Goal: Task Accomplishment & Management: Manage account settings

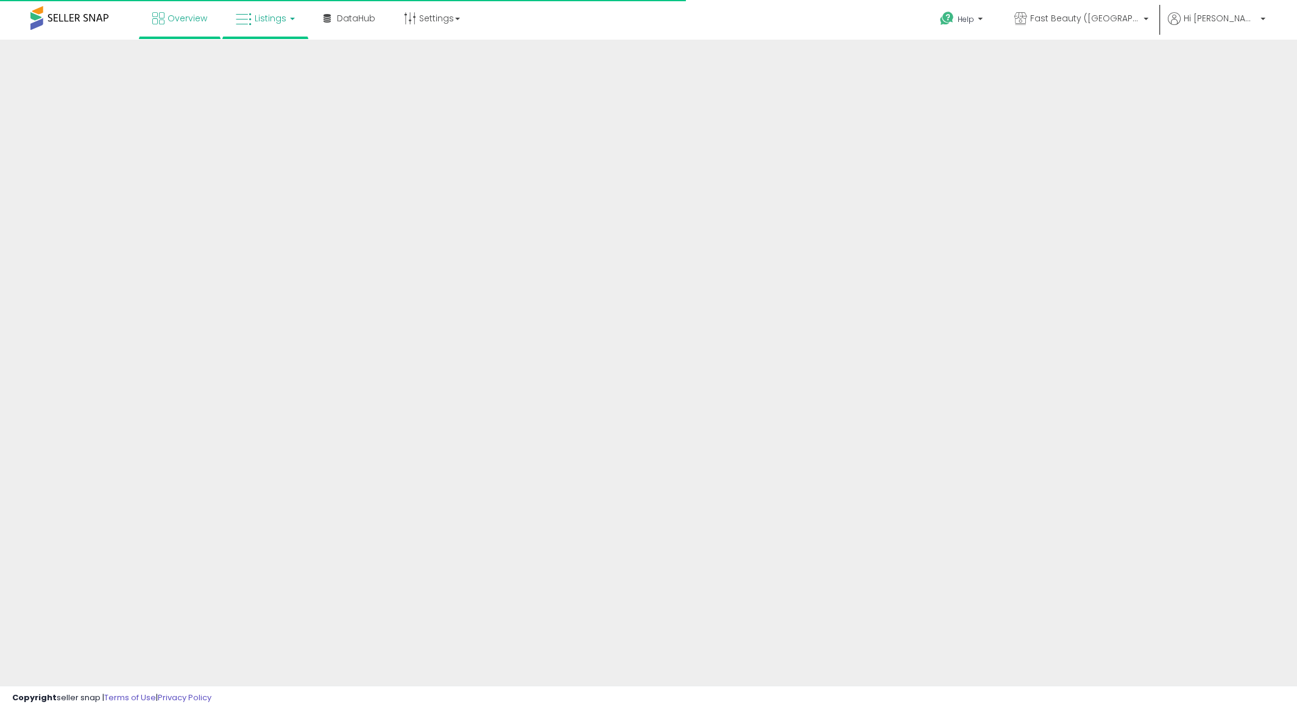
click at [258, 21] on span "Listings" at bounding box center [271, 18] width 32 height 12
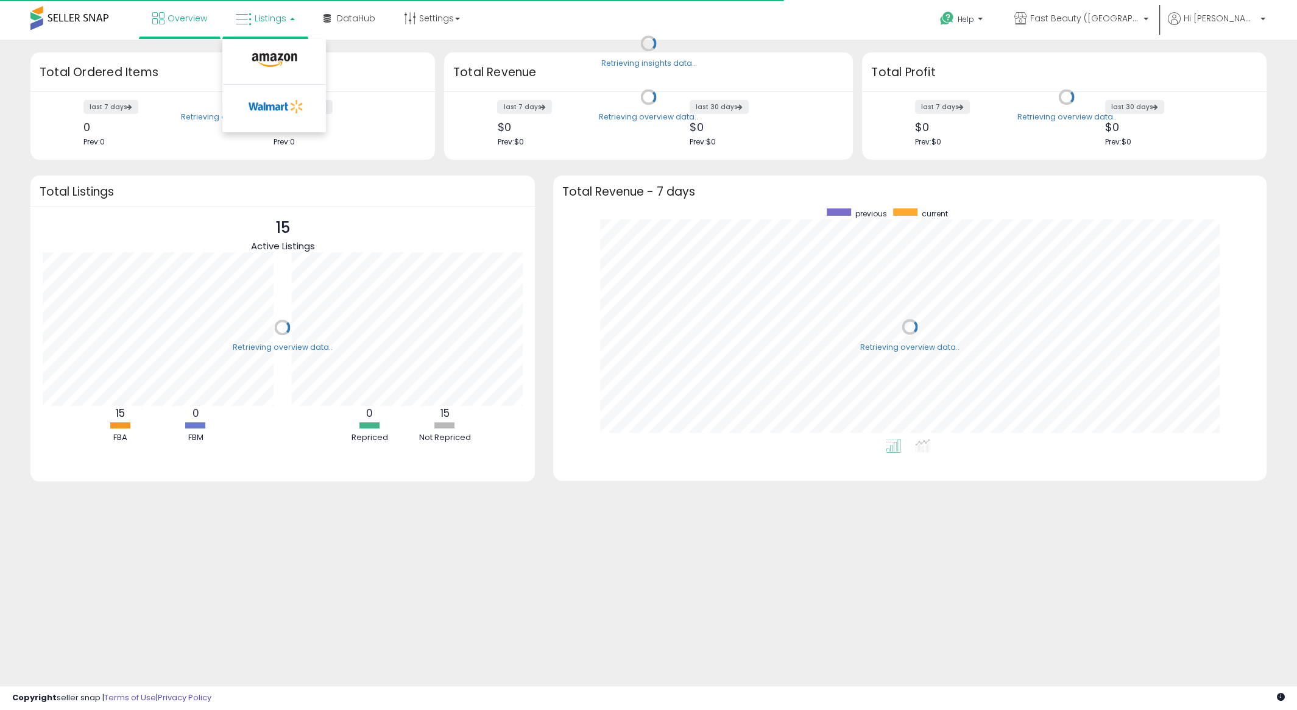
scroll to position [230, 688]
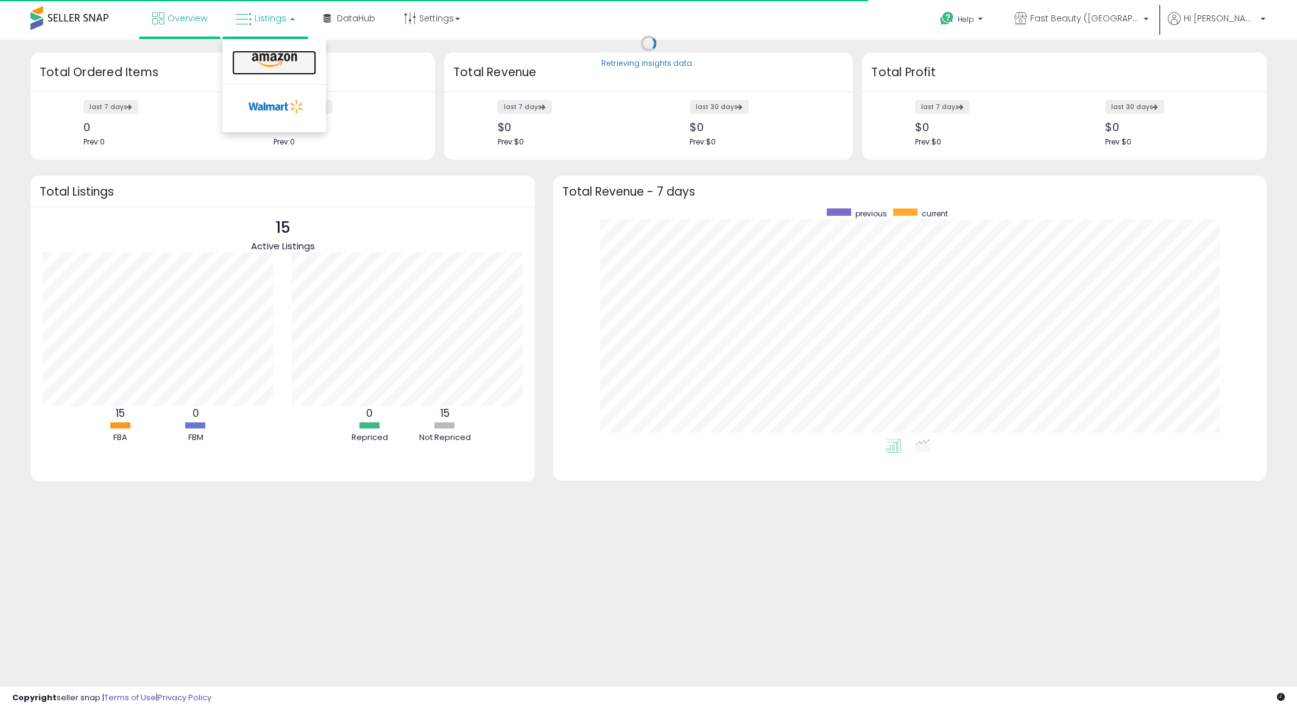
click at [288, 67] on icon at bounding box center [274, 60] width 53 height 16
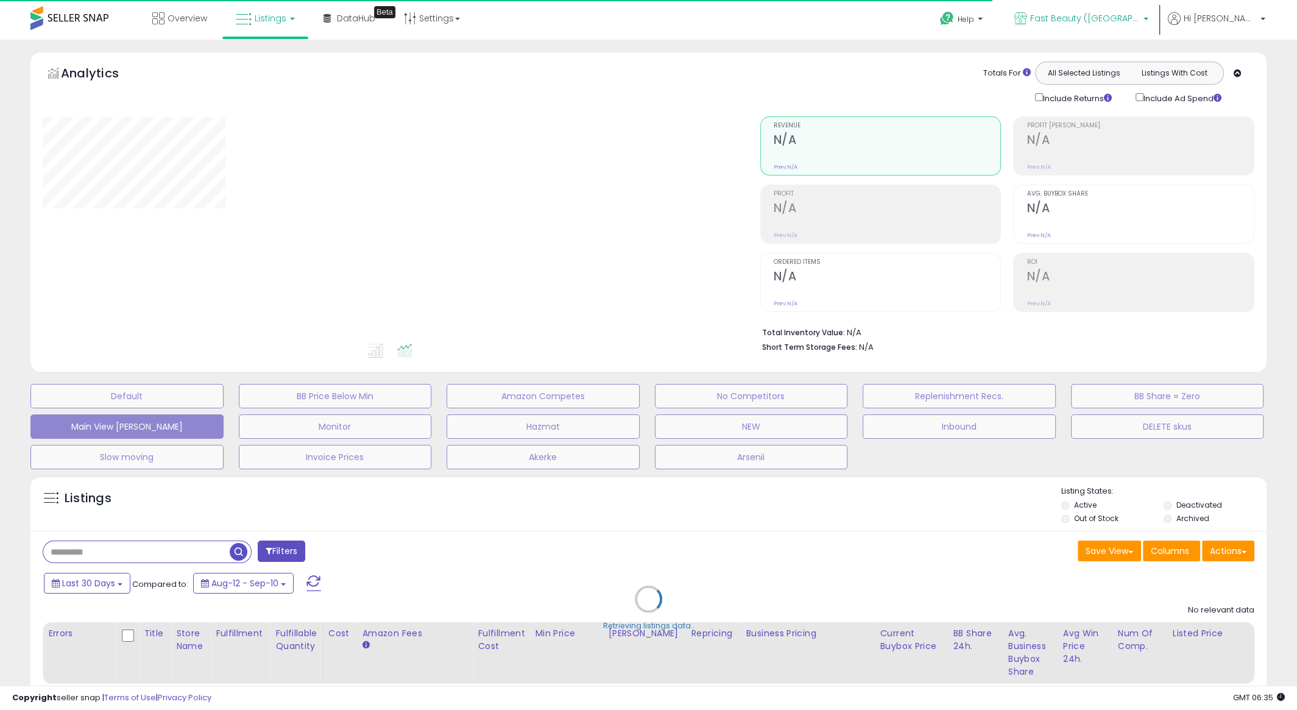
click at [1117, 8] on link "Fast Beauty ([GEOGRAPHIC_DATA])" at bounding box center [1081, 20] width 152 height 40
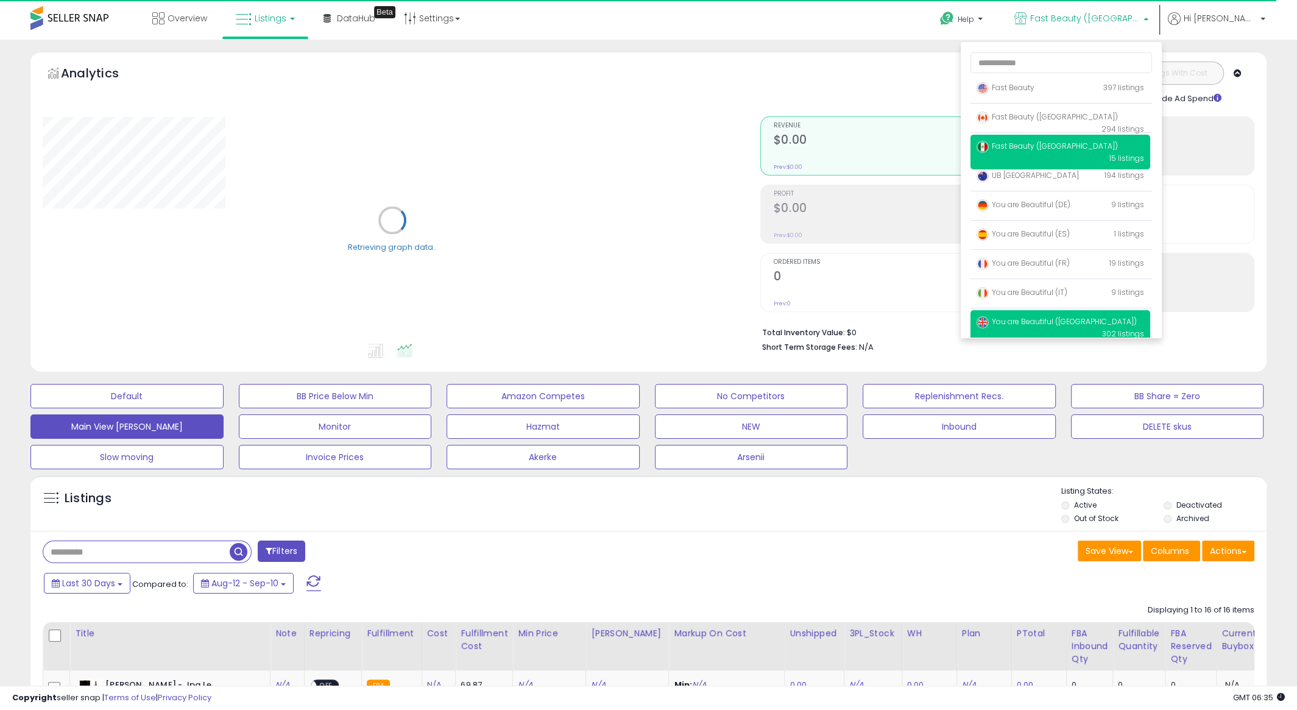
click at [1071, 323] on span "You are Beautiful ([GEOGRAPHIC_DATA])" at bounding box center [1057, 321] width 160 height 10
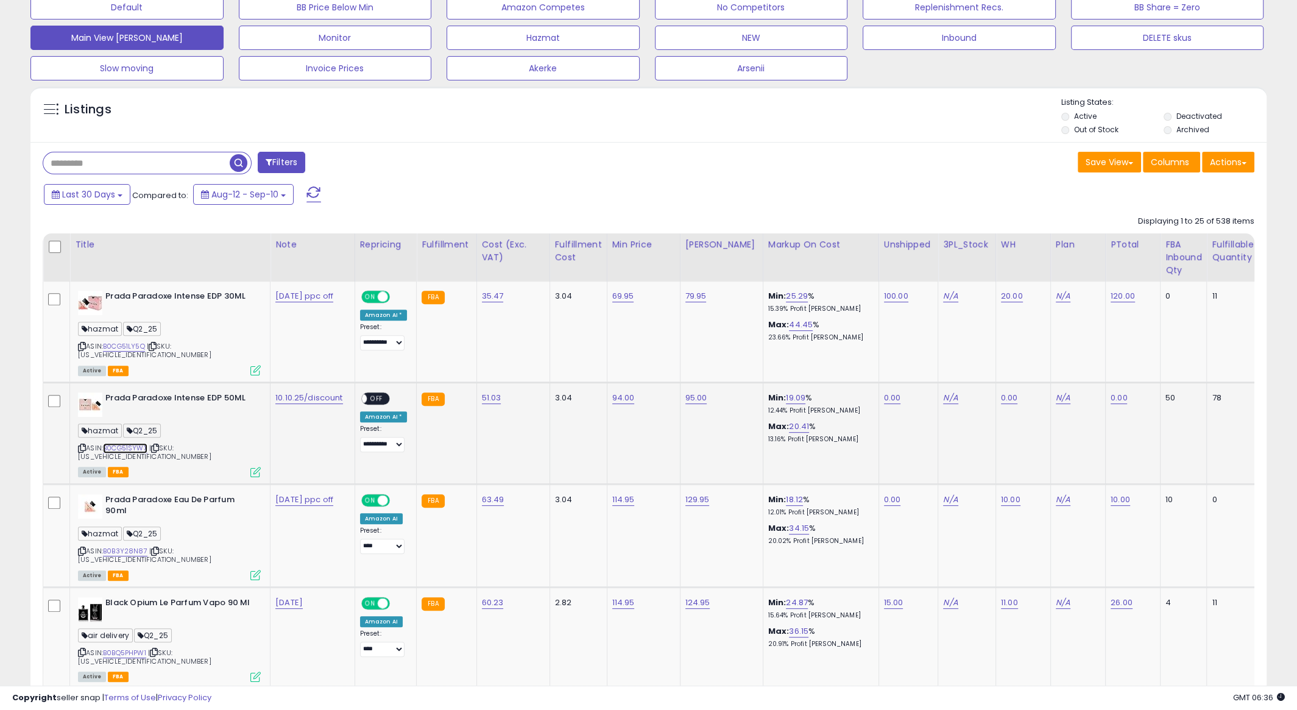
click at [136, 443] on link "B0CG51SYWX" at bounding box center [125, 448] width 44 height 10
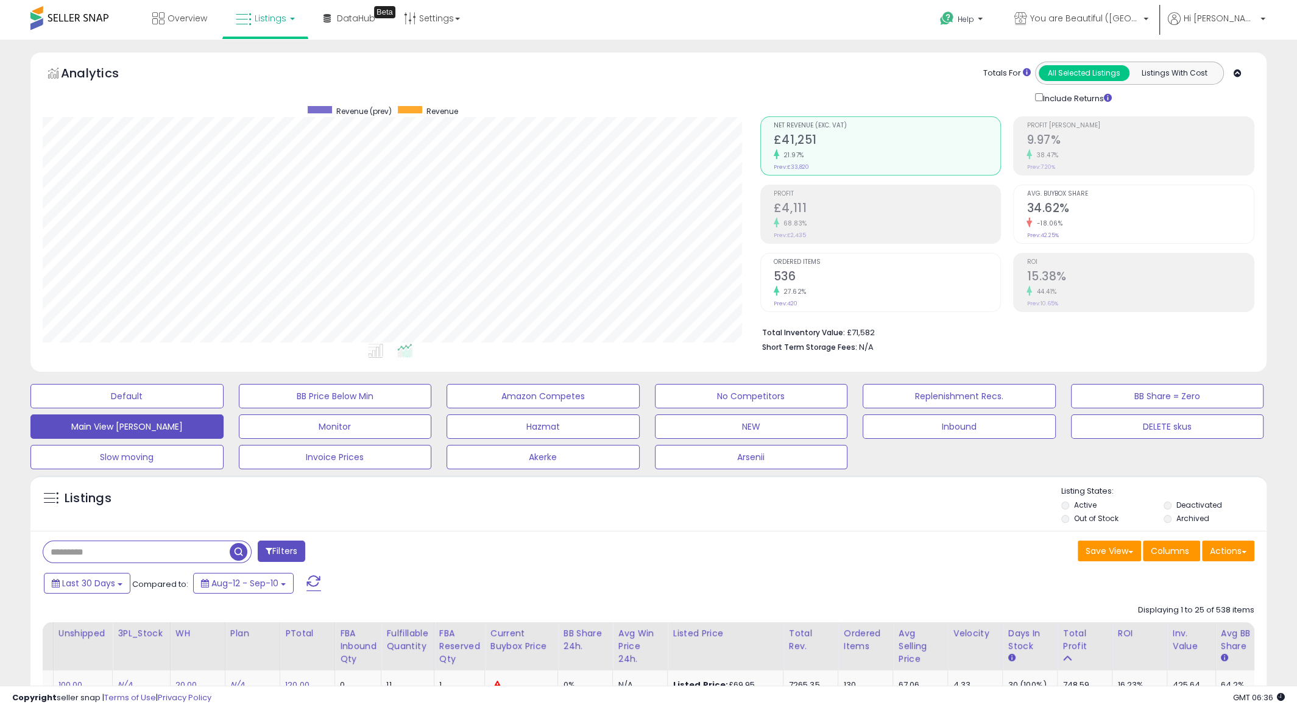
click at [813, 150] on div "21.97%" at bounding box center [887, 155] width 227 height 12
click at [780, 202] on h2 "£4,111" at bounding box center [887, 209] width 227 height 16
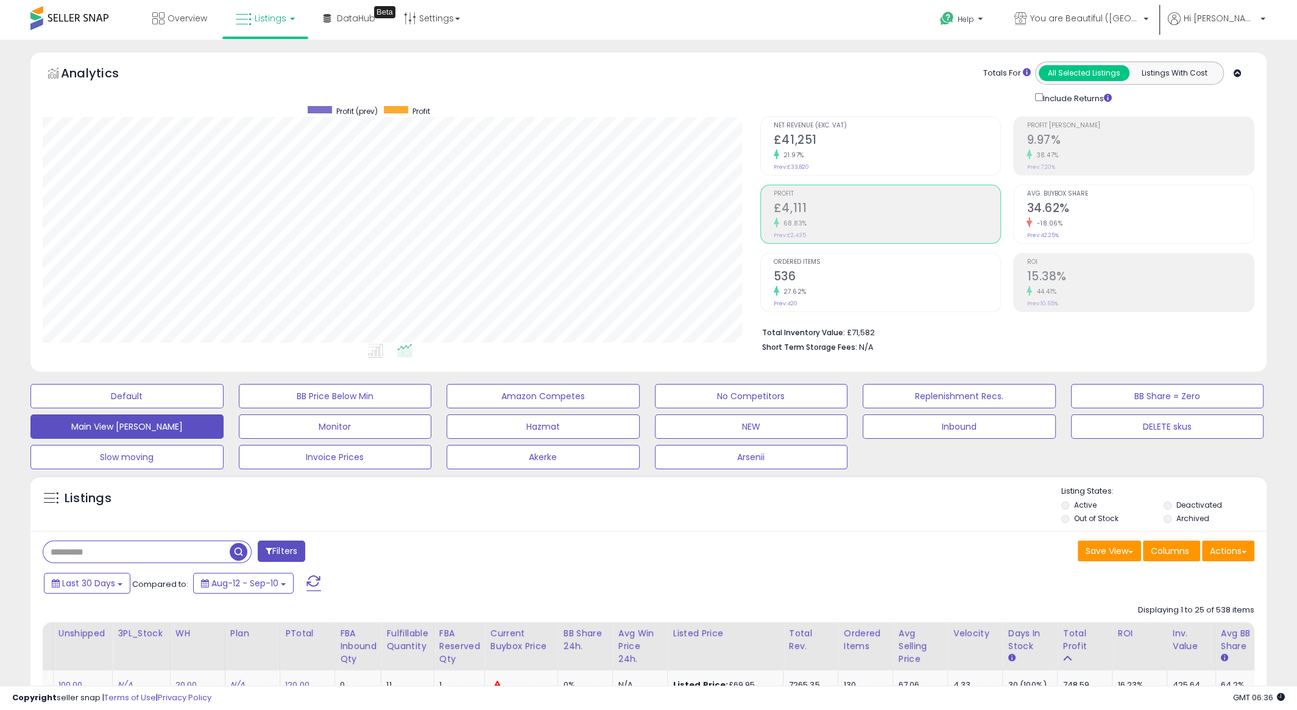
click at [791, 168] on small "Prev: £33,820" at bounding box center [791, 166] width 35 height 7
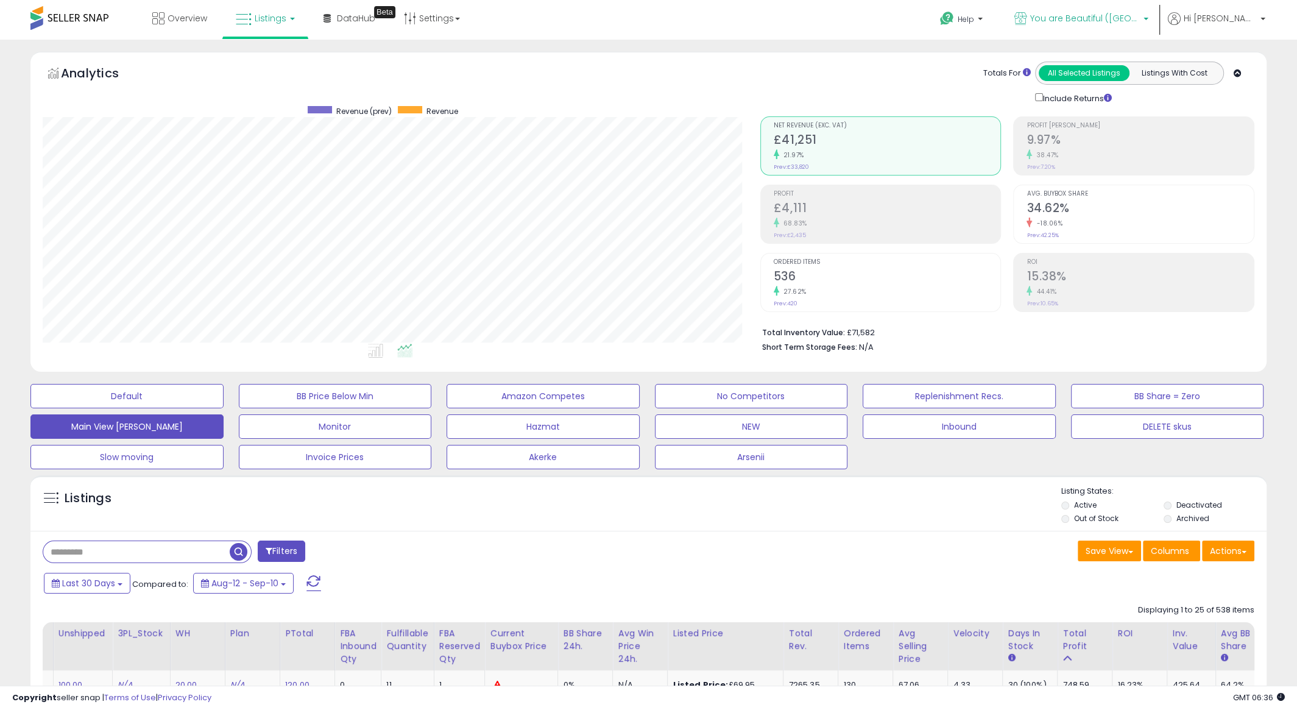
click at [1111, 20] on span "You are Beautiful ([GEOGRAPHIC_DATA])" at bounding box center [1085, 18] width 110 height 12
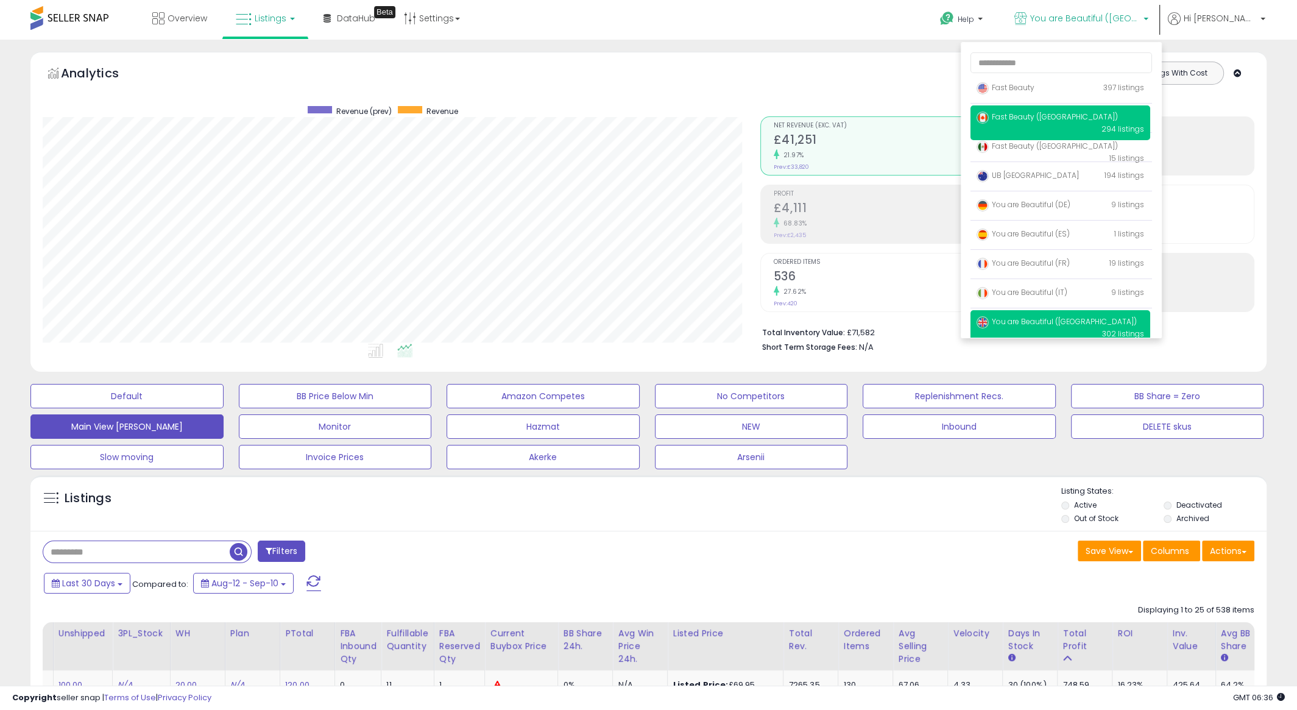
click at [1071, 118] on span "Fast Beauty ([GEOGRAPHIC_DATA])" at bounding box center [1047, 116] width 141 height 10
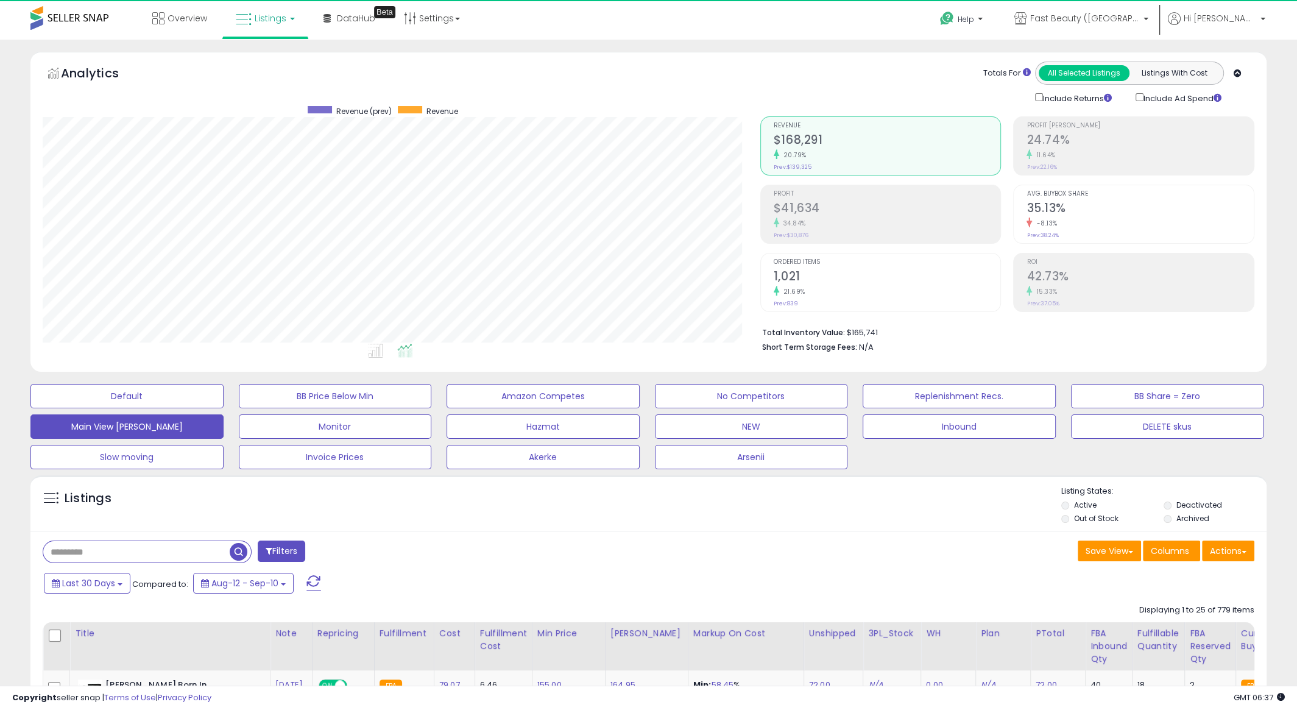
scroll to position [250, 717]
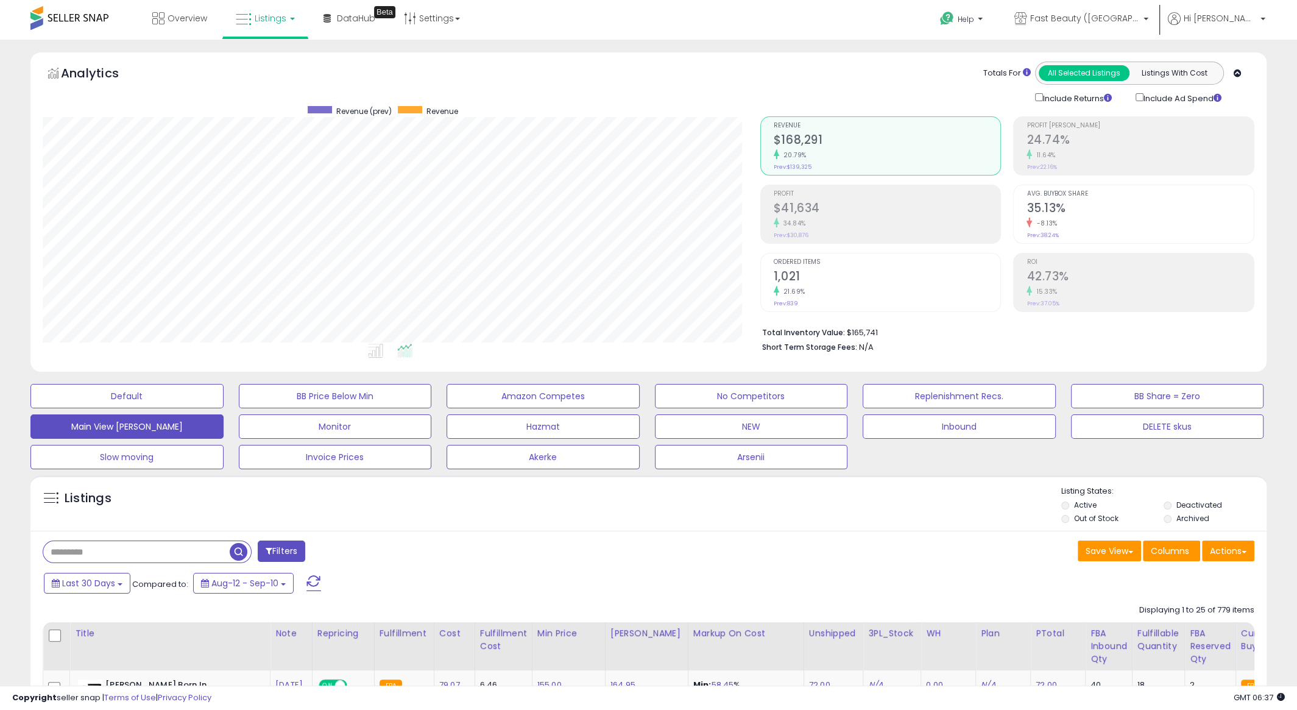
click at [902, 211] on h2 "$41,634" at bounding box center [887, 209] width 227 height 16
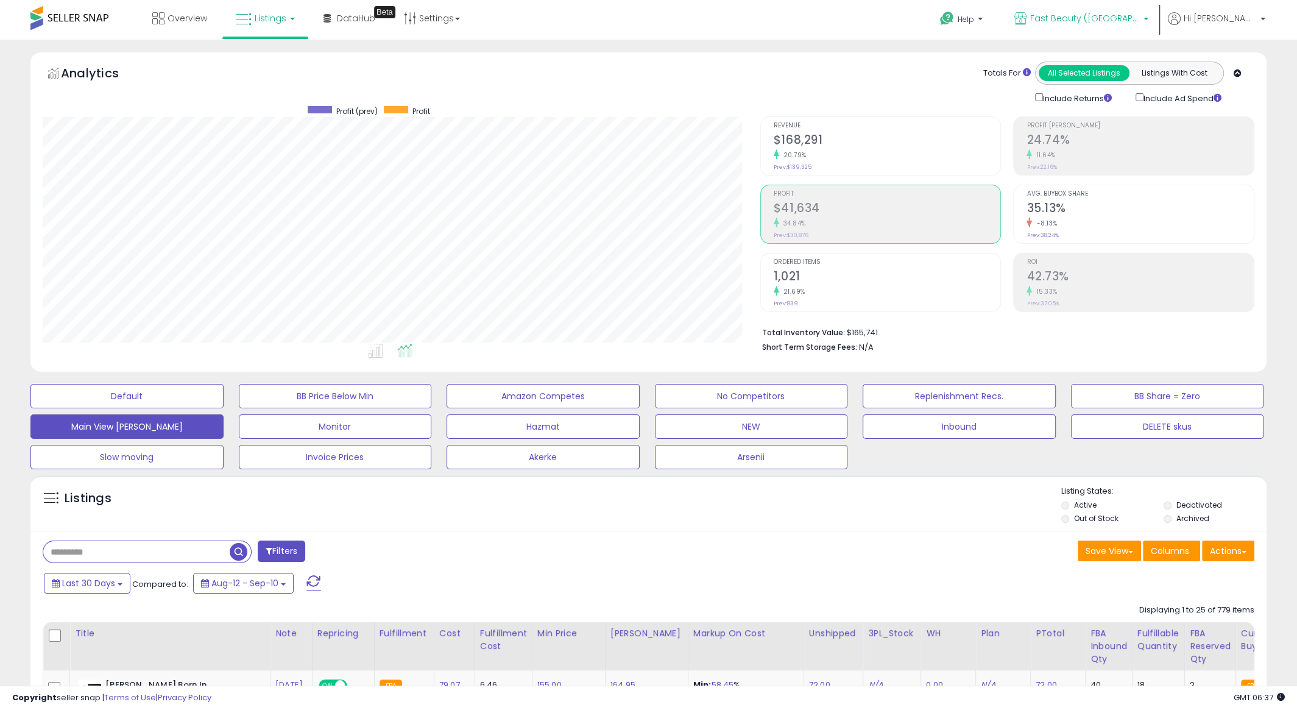
click at [1115, 12] on link "Fast Beauty ([GEOGRAPHIC_DATA])" at bounding box center [1081, 20] width 152 height 40
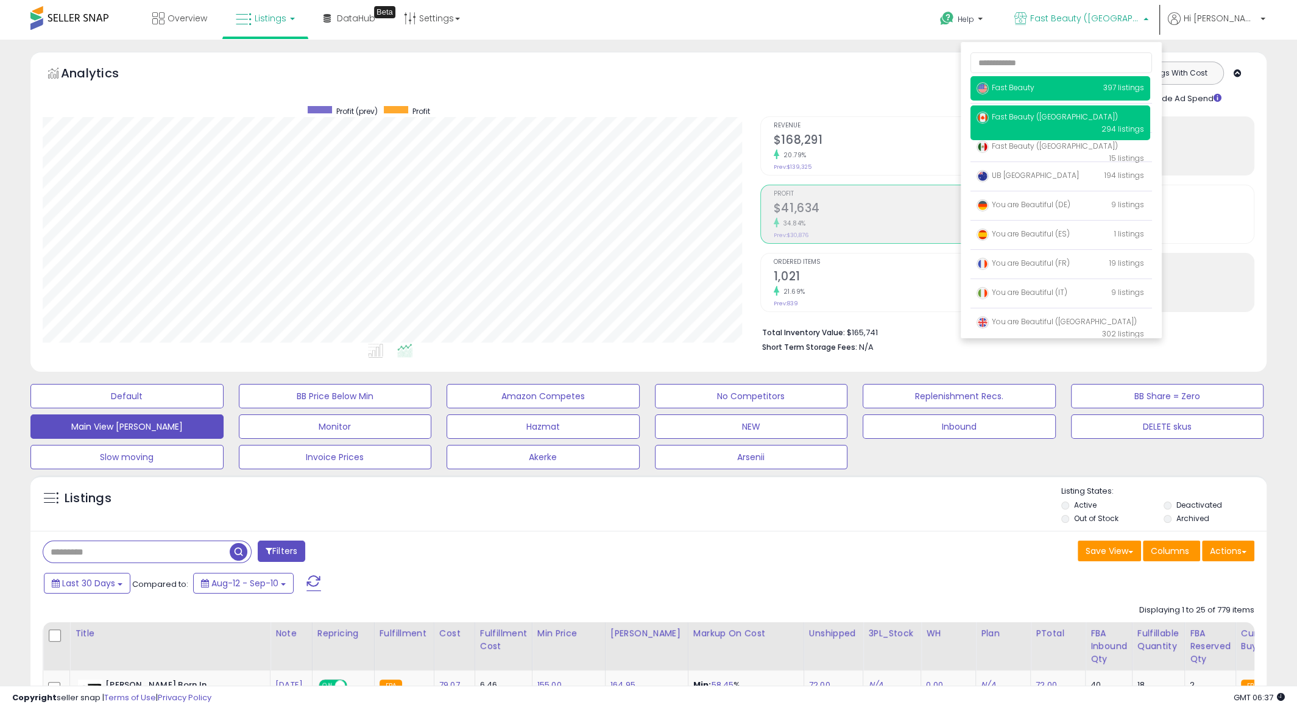
click at [1034, 84] on span "Fast Beauty" at bounding box center [1006, 87] width 58 height 10
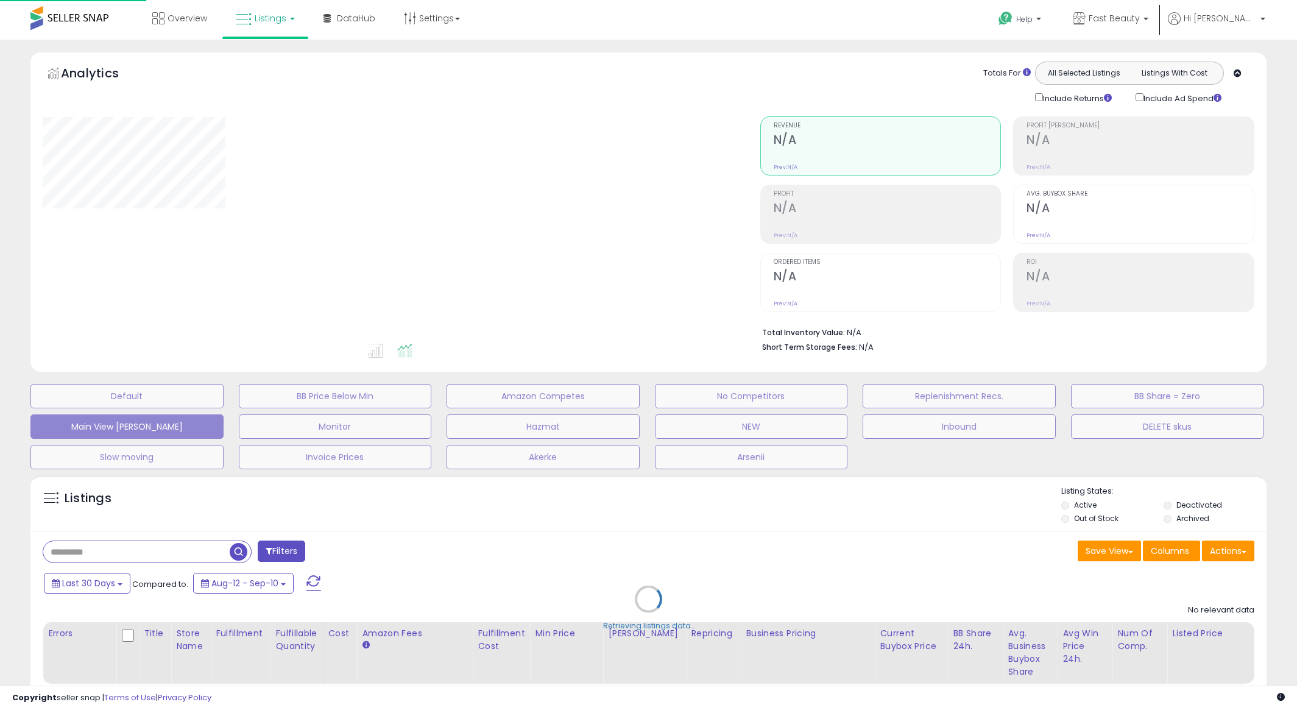
drag, startPoint x: 0, startPoint y: 0, endPoint x: 970, endPoint y: 369, distance: 1038.0
click at [970, 369] on div "Analytics Totals For All Selected Listings Listings With Cost Include Returns I…" at bounding box center [648, 212] width 1236 height 320
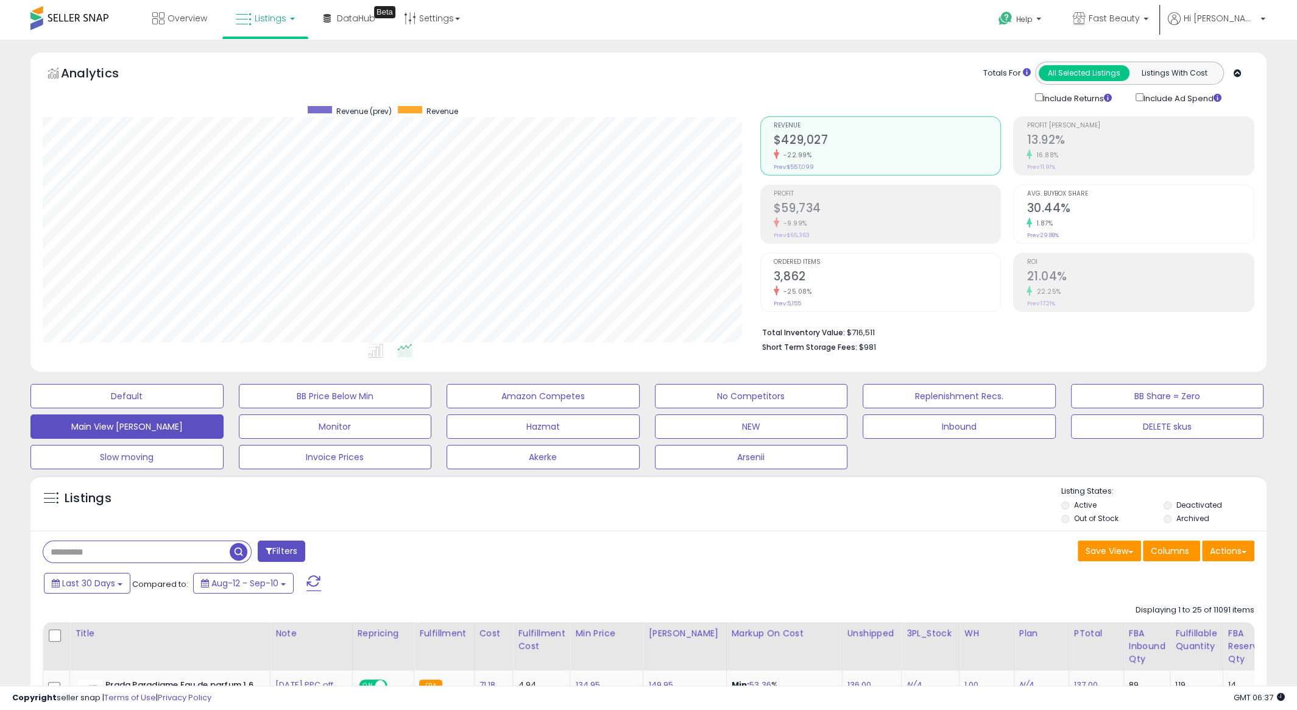
scroll to position [250, 717]
